Goal: Task Accomplishment & Management: Complete application form

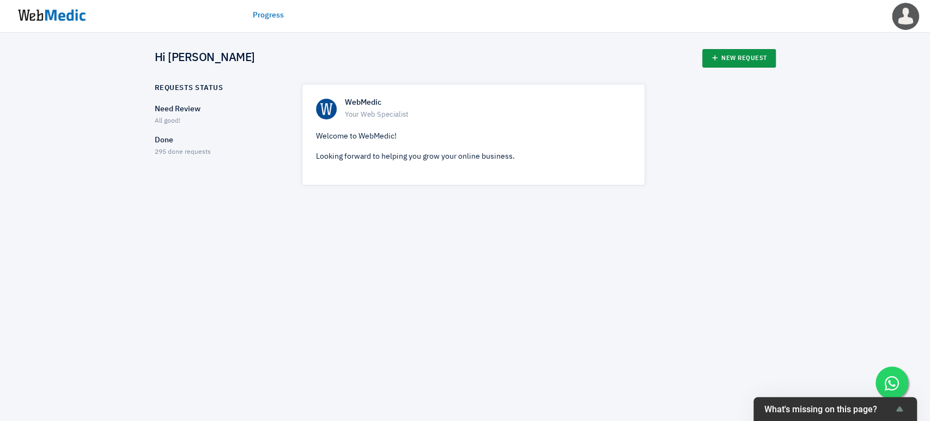
click at [735, 51] on link "New Request" at bounding box center [739, 58] width 74 height 19
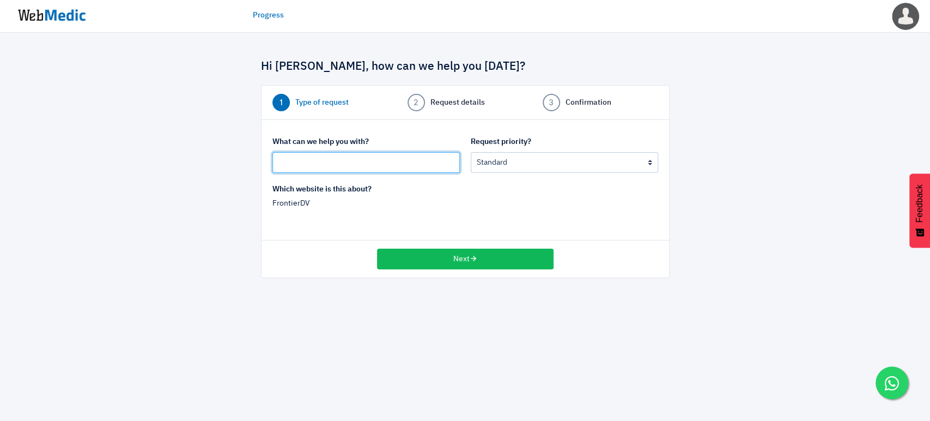
click at [328, 160] on input "text" at bounding box center [365, 162] width 187 height 21
click at [336, 163] on input "Hide Testimonial section" at bounding box center [365, 162] width 187 height 21
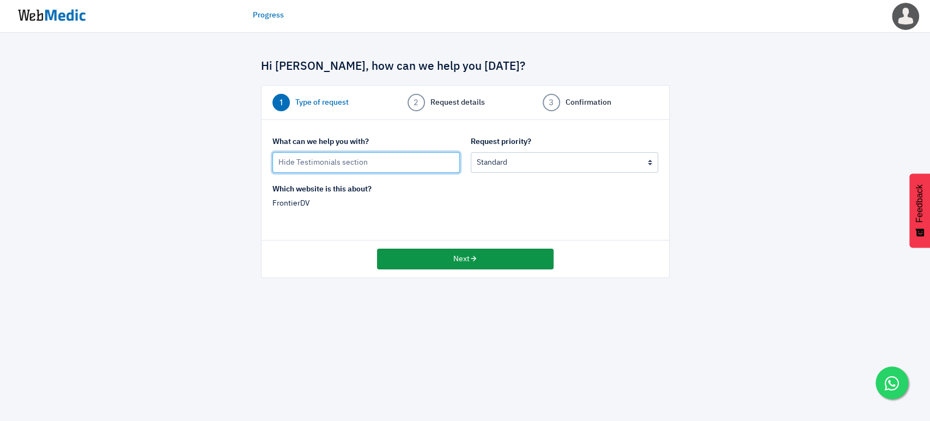
type input "Hide Testimonials section"
click at [431, 250] on button "Next" at bounding box center [465, 258] width 177 height 21
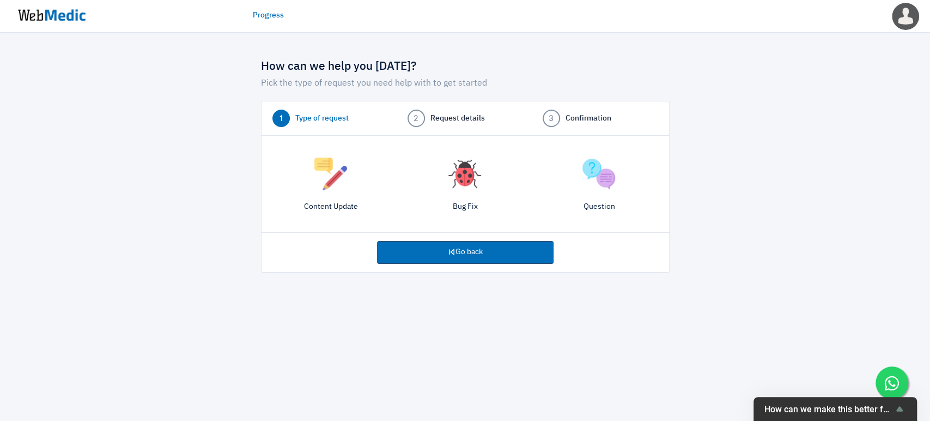
click at [329, 191] on div "Content Update" at bounding box center [331, 186] width 134 height 69
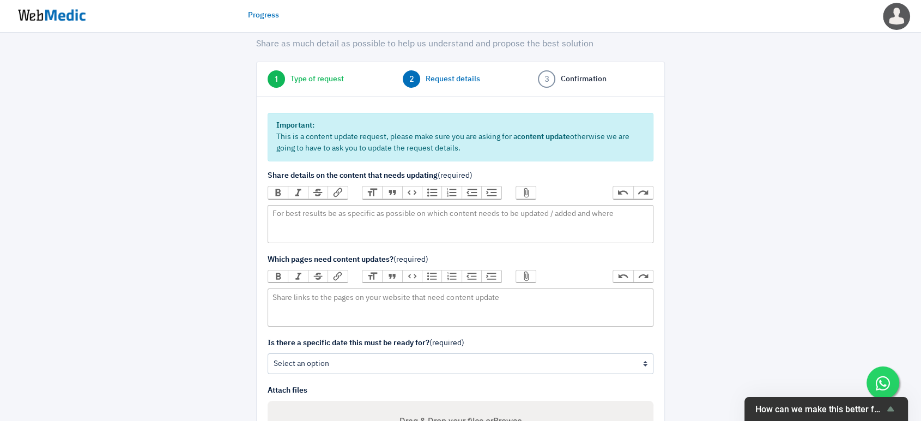
scroll to position [60, 0]
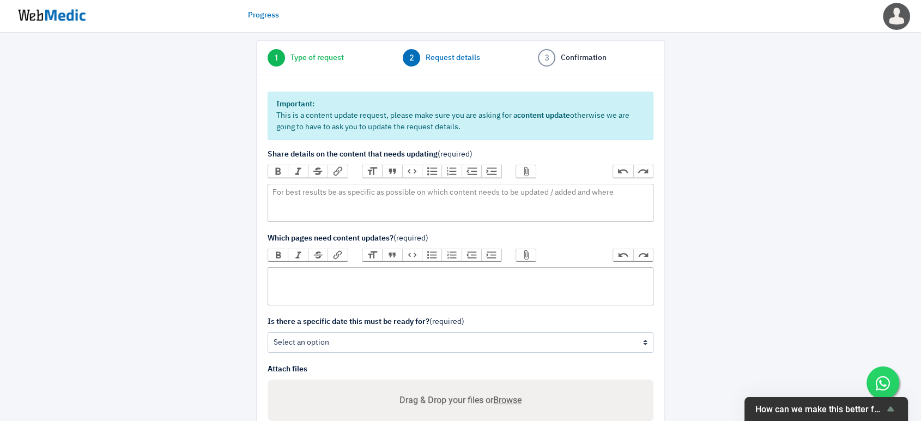
click at [335, 277] on trix-editor at bounding box center [461, 286] width 386 height 38
paste trix-editor "<div>https://frontierdv.com/why-were-unique/</div>"
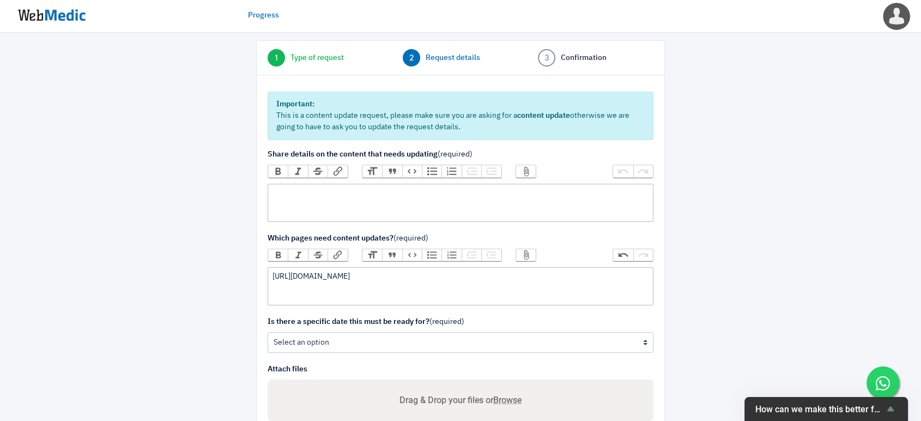
click at [353, 198] on trix-editor at bounding box center [461, 203] width 386 height 38
click at [428, 279] on div "https://frontierdv.com/why-were-unique/" at bounding box center [459, 276] width 375 height 11
paste trix-editor "https://frontierdv.com/testimonials/"
type trix-editor "<div>https://frontierdv.com/why-were-unique/<br>https://frontierdv.com/testimon…"
click at [317, 196] on trix-editor at bounding box center [461, 203] width 386 height 38
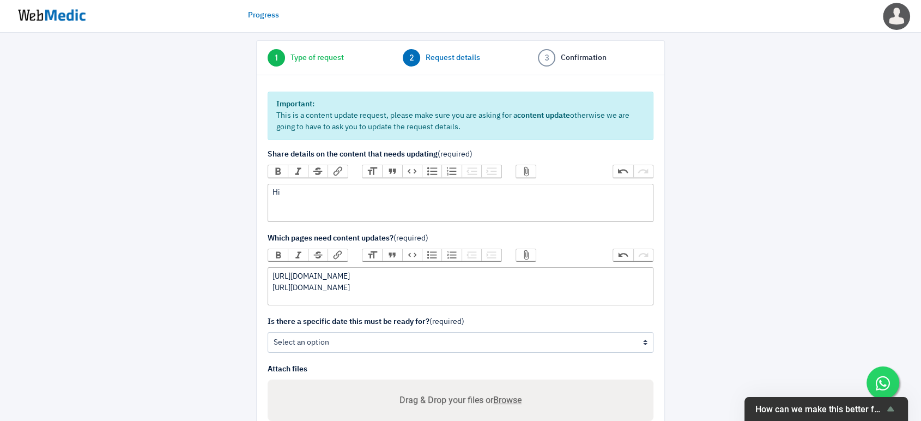
type trix-editor "<div>H</div>"
paste trix-editor
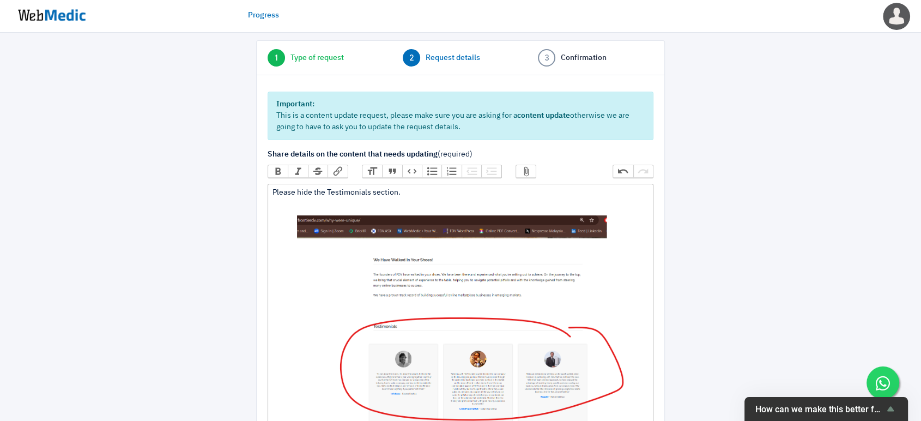
click at [397, 191] on div "Please hide the Testimonials section. ﻿ image.png 148.54 KB ﻿" at bounding box center [459, 313] width 375 height 252
drag, startPoint x: 278, startPoint y: 191, endPoint x: 270, endPoint y: 191, distance: 8.2
click at [270, 191] on trix-editor "Please hide the Testimonials section (do not delete). ﻿ image.png 148.54 KB ﻿" at bounding box center [461, 313] width 386 height 259
click at [501, 188] on div "Possible to please hide the Testimonials section (do not delete). ﻿ image.png 1…" at bounding box center [459, 313] width 375 height 252
paste trix-editor "[URL][DOMAIN_NAME]"
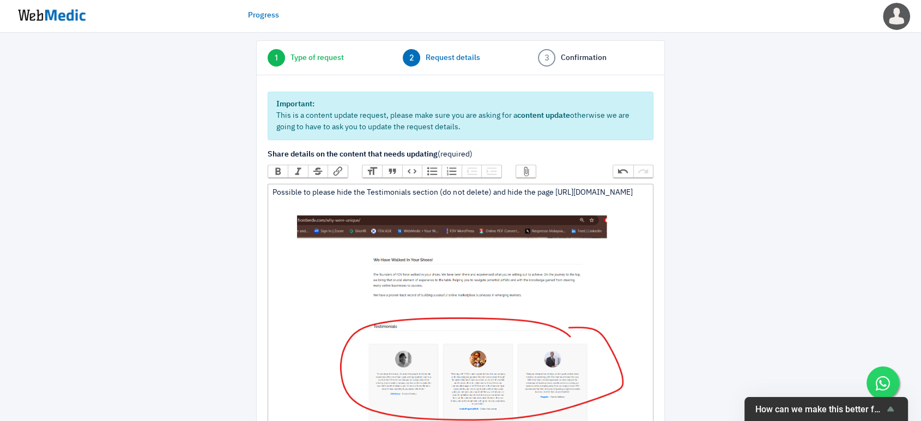
click at [565, 195] on div "Possible to please hide the Testimonials section (do not delete) and hide the p…" at bounding box center [459, 313] width 375 height 252
click at [528, 191] on div "Possible to please hide the Testimonials section (do not delete) and hide the p…" at bounding box center [459, 313] width 375 height 252
click at [566, 191] on div "Possible to please hide the Testimonials section (do not delete) and hide this …" at bounding box center [459, 313] width 375 height 252
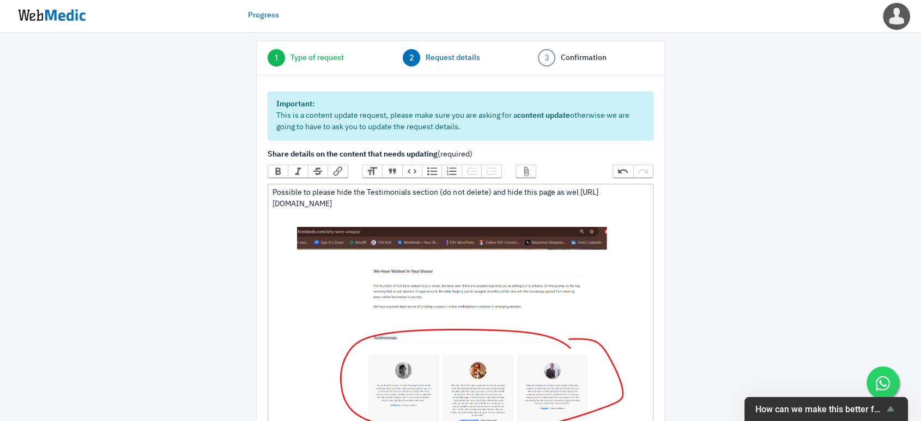
type trix-editor "<div>Possible to please hide the Testimonials section (do not delete) and hide …"
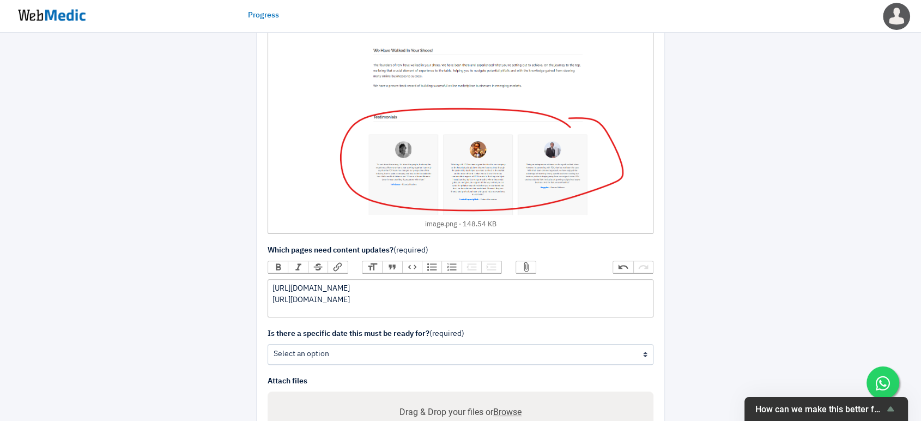
scroll to position [363, 0]
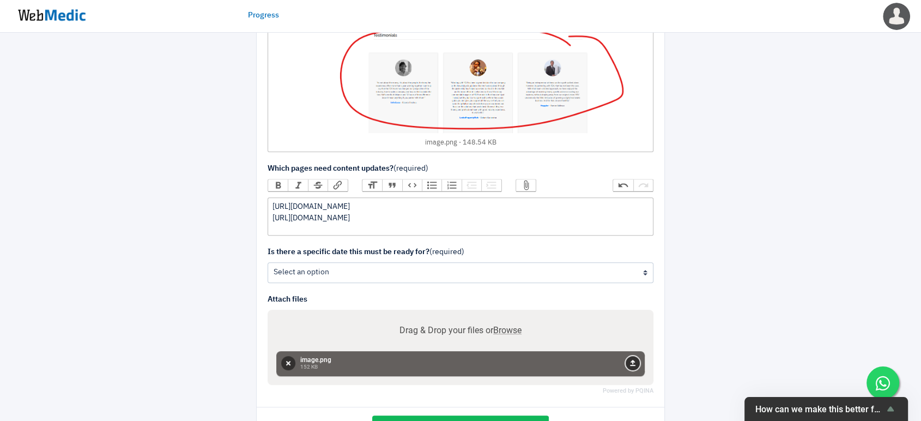
click at [633, 360] on button "Upload" at bounding box center [633, 363] width 14 height 14
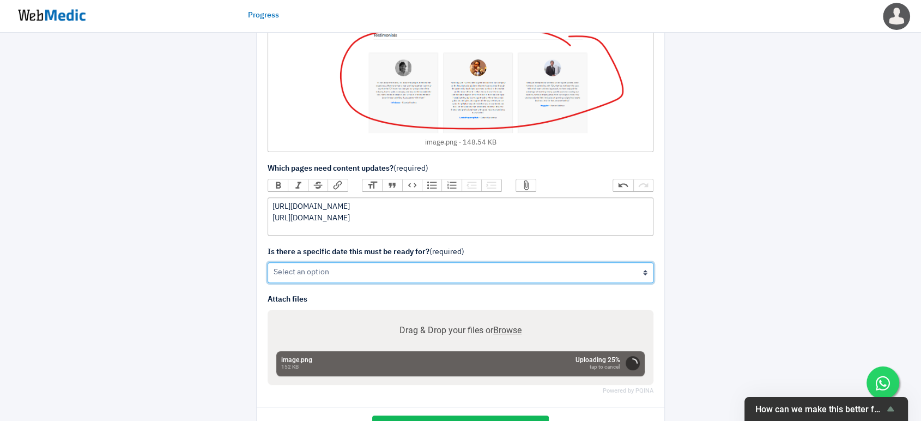
click at [505, 274] on select "Yes No" at bounding box center [461, 272] width 386 height 21
select select "1"
click at [268, 262] on select "Yes No" at bounding box center [461, 272] width 386 height 21
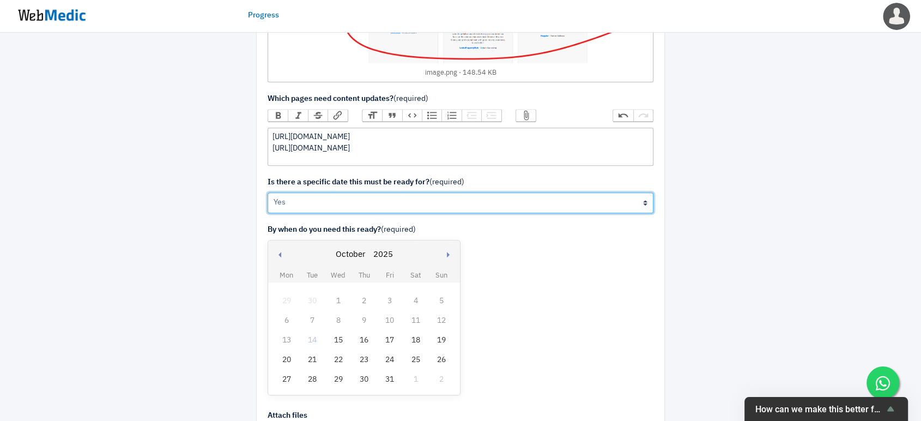
scroll to position [484, 0]
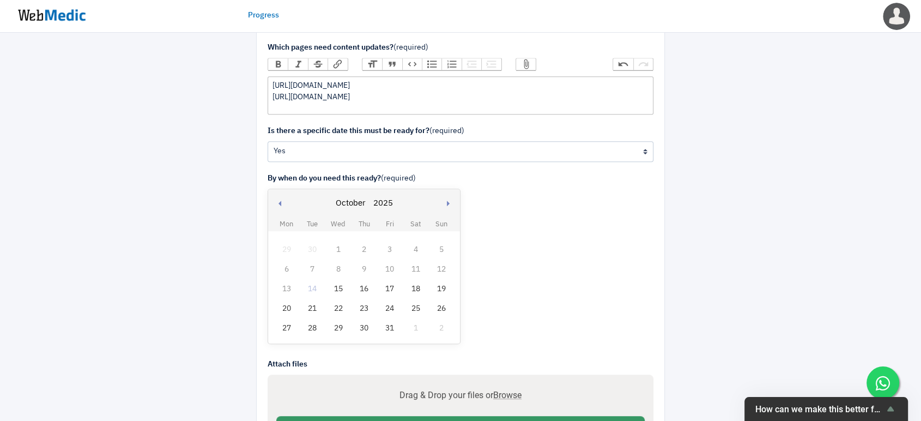
click at [336, 289] on div "15" at bounding box center [338, 289] width 14 height 14
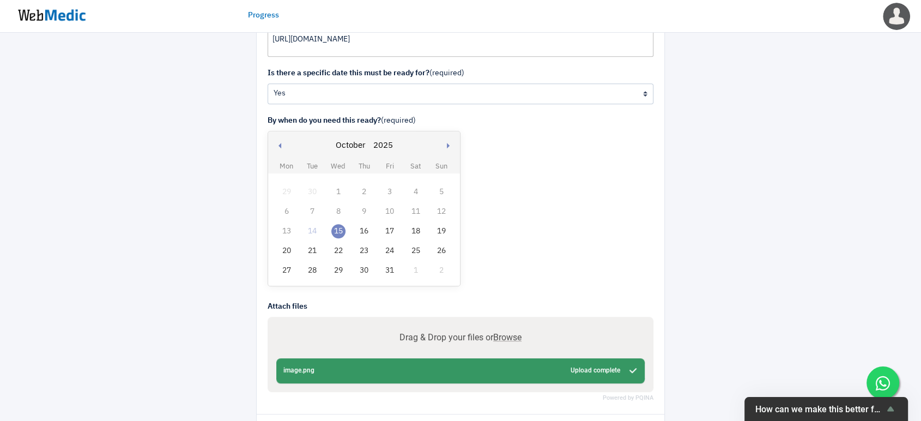
scroll to position [587, 0]
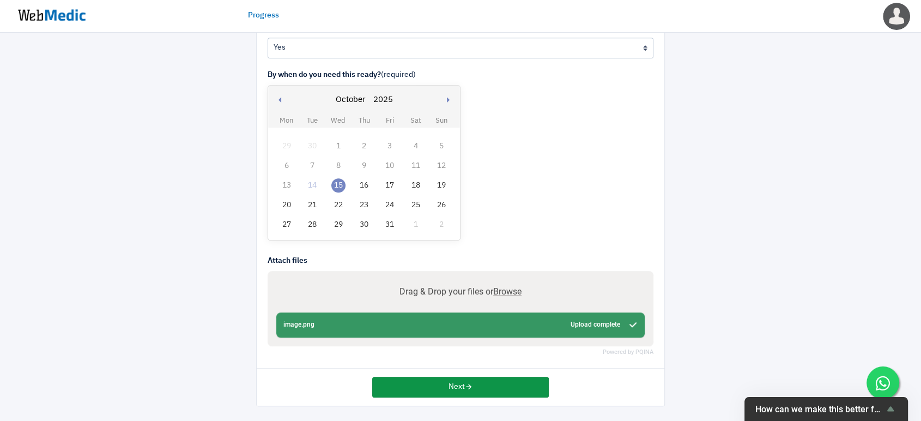
click at [462, 387] on button "Next" at bounding box center [460, 387] width 177 height 21
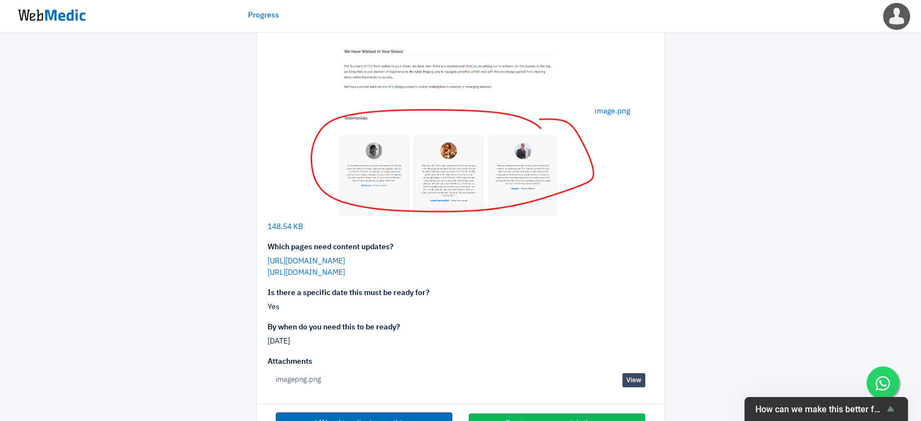
scroll to position [294, 0]
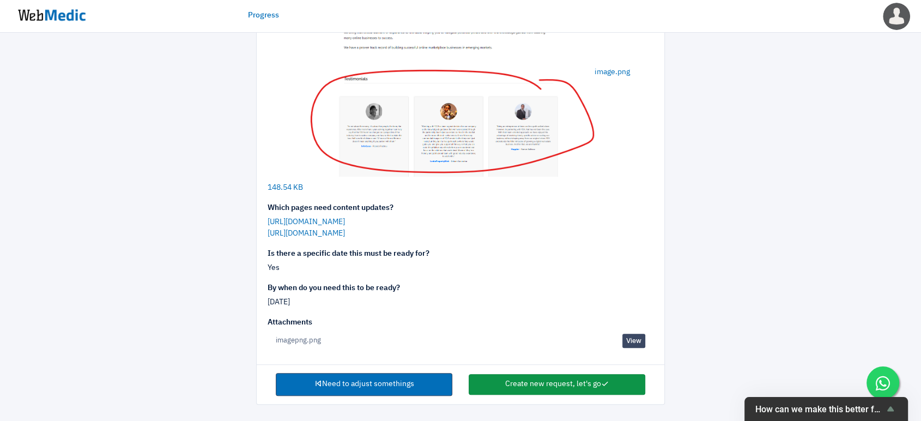
click at [528, 383] on button "Create new request, let's go" at bounding box center [557, 384] width 177 height 21
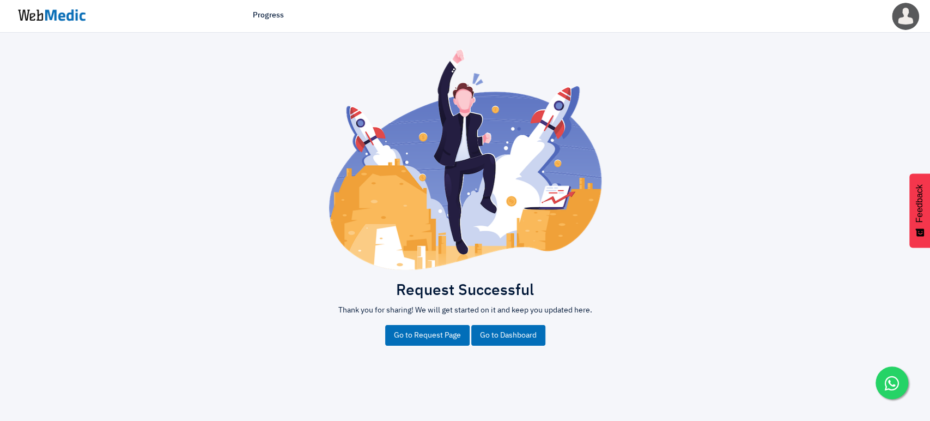
click at [492, 338] on link "Go to Dashboard" at bounding box center [508, 335] width 74 height 21
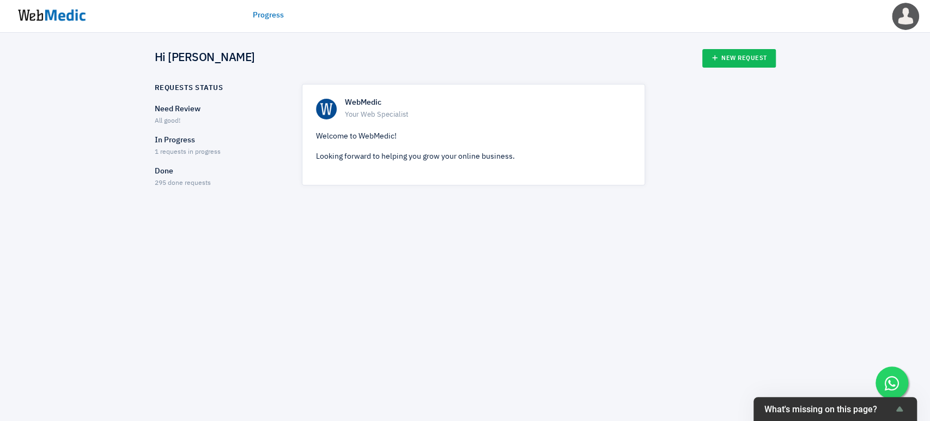
click at [195, 154] on span "1 requests in progress" at bounding box center [188, 152] width 66 height 7
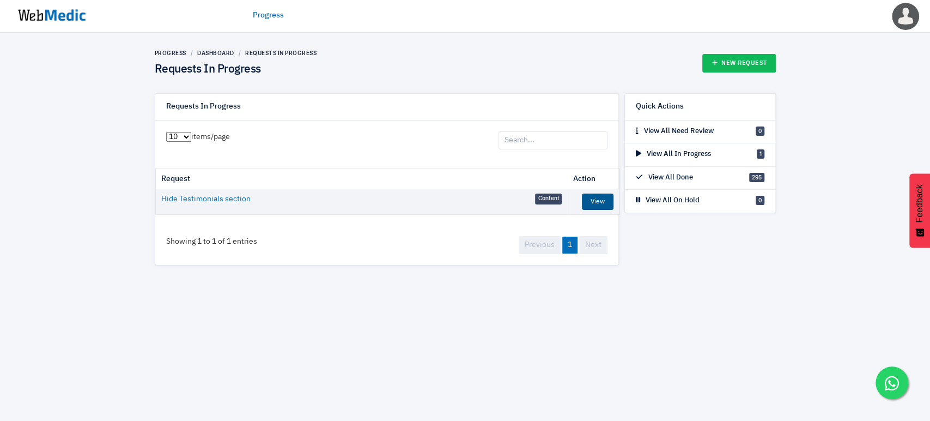
click at [600, 199] on link "View" at bounding box center [598, 201] width 32 height 16
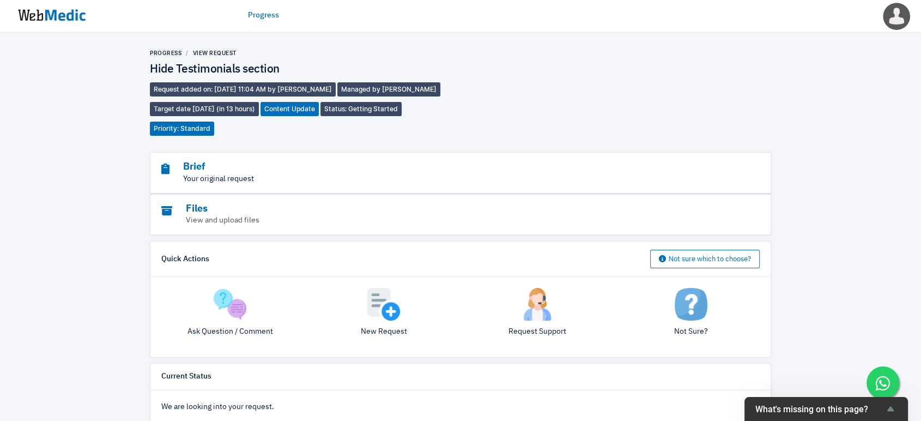
click at [209, 180] on p "Your original request" at bounding box center [430, 178] width 538 height 11
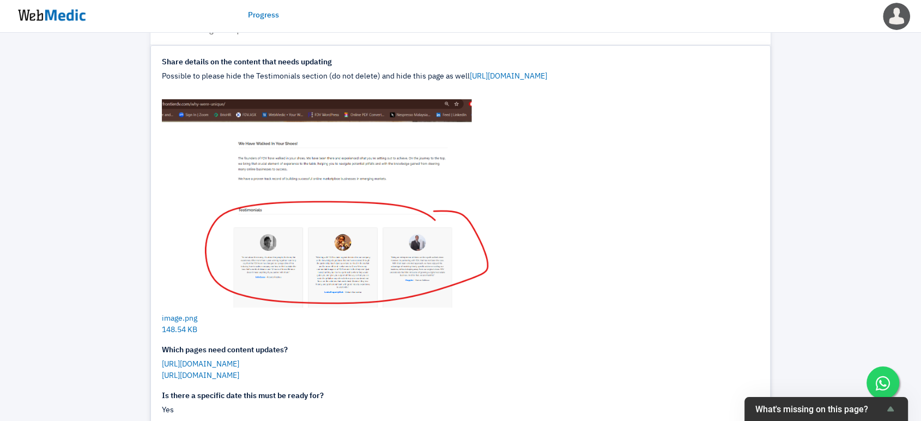
scroll to position [121, 0]
